Goal: Task Accomplishment & Management: Manage account settings

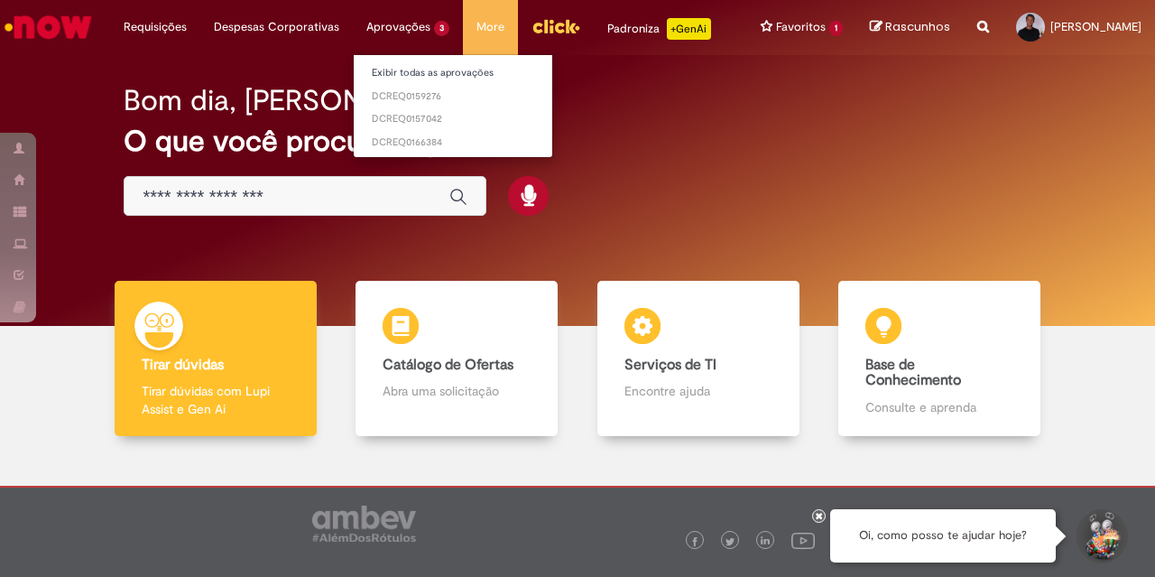
click at [200, 27] on li "Aprovações 3 Exibir todas as aprovações DCREQ0159276 DCREQ0157042 DCREQ0166384" at bounding box center [155, 27] width 90 height 54
click at [420, 94] on span "um dia atrás um dia atrás DCREQ0159276" at bounding box center [453, 96] width 162 height 14
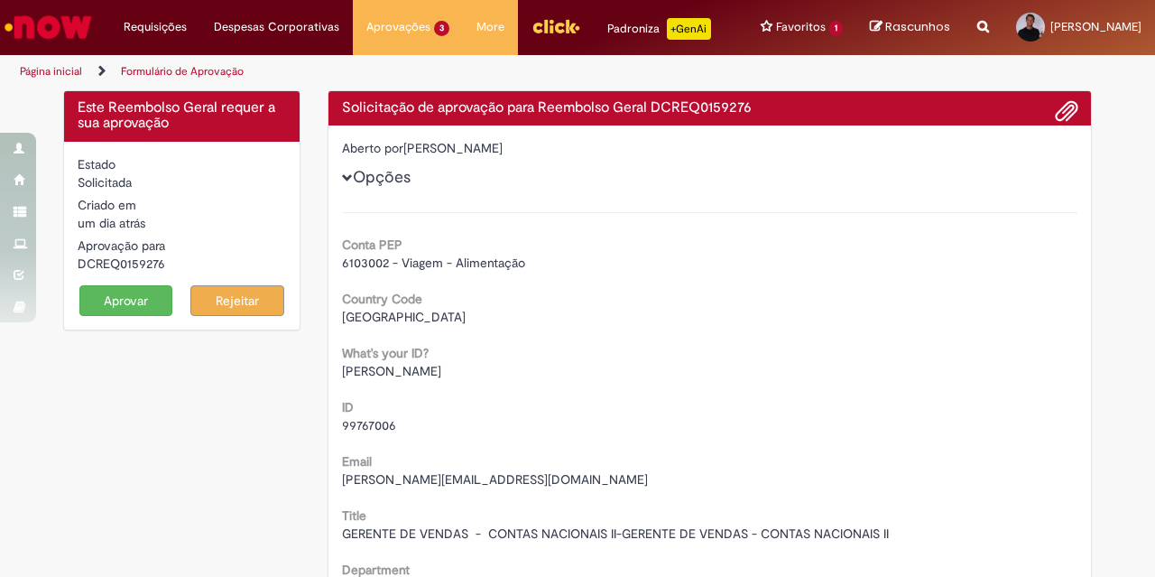
click at [120, 298] on button "Aprovar" at bounding box center [126, 300] width 94 height 31
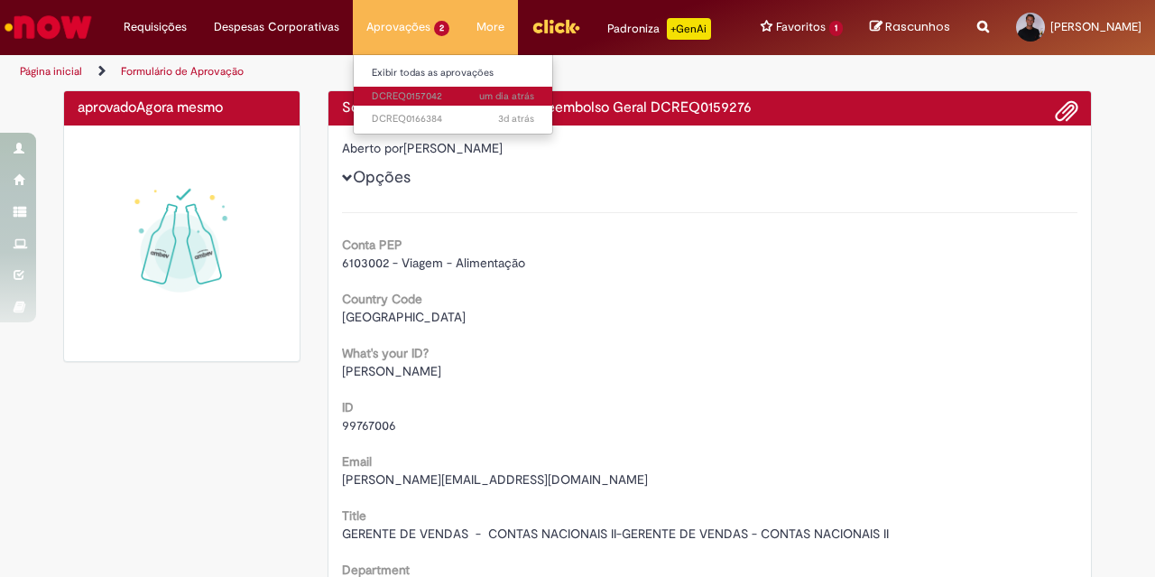
click at [419, 90] on span "um dia atrás um dia atrás DCREQ0157042" at bounding box center [453, 96] width 162 height 14
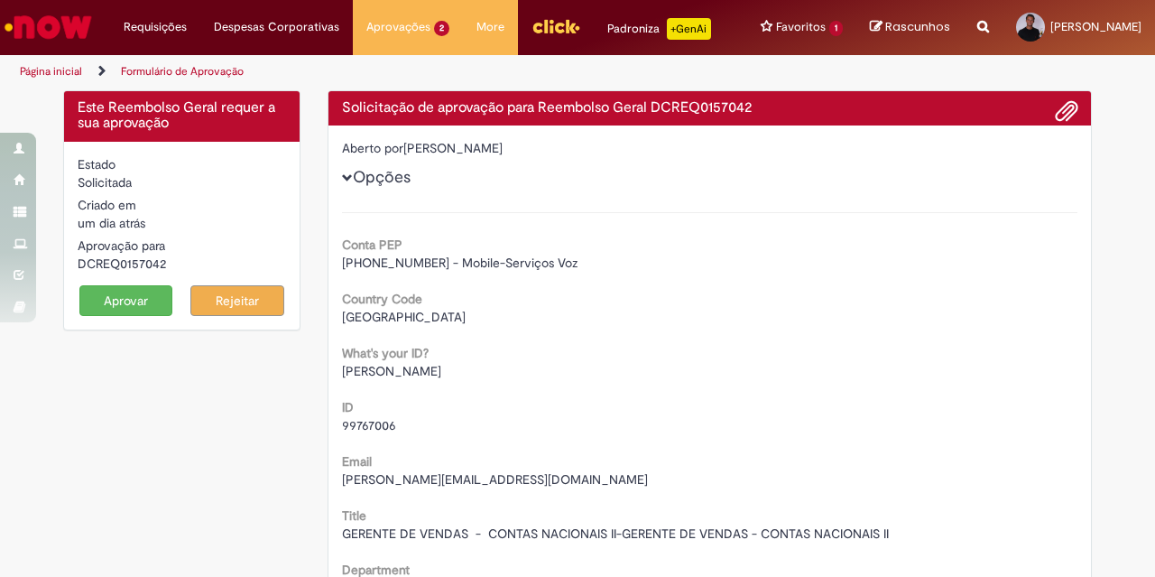
click at [141, 296] on button "Aprovar" at bounding box center [126, 300] width 94 height 31
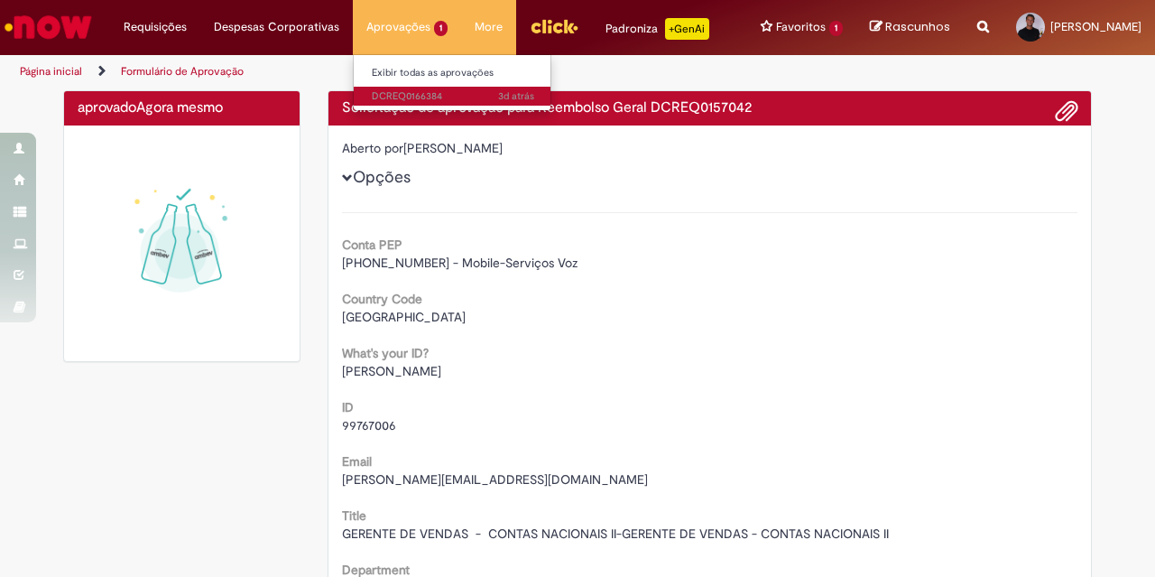
click at [418, 93] on span "3d atrás 3 dias atrás DCREQ0166384" at bounding box center [453, 96] width 162 height 14
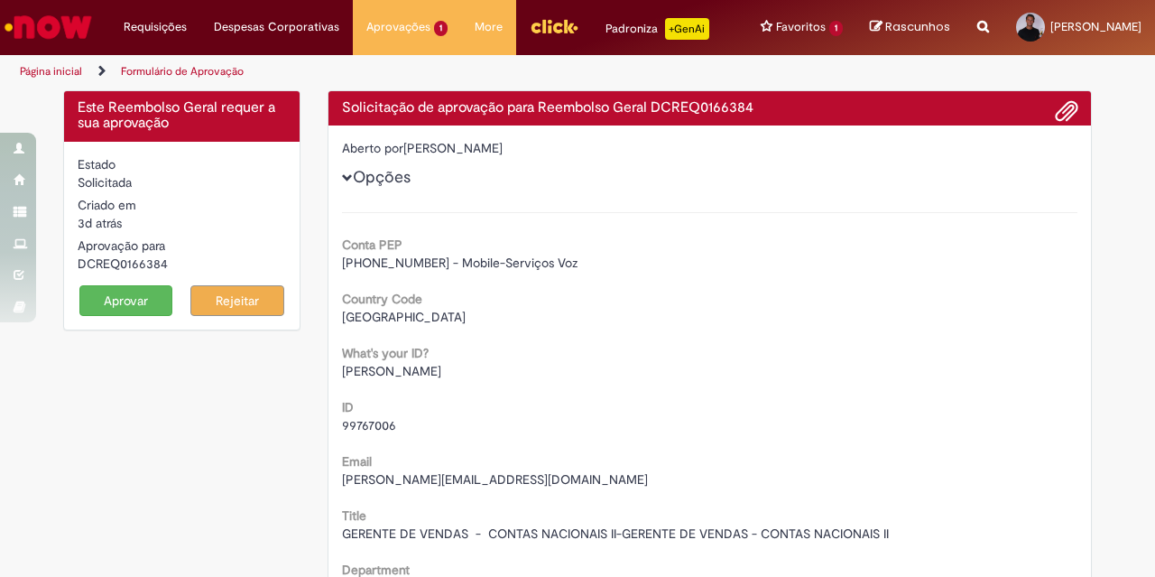
click at [106, 295] on button "Aprovar" at bounding box center [126, 300] width 94 height 31
